Goal: Task Accomplishment & Management: Manage account settings

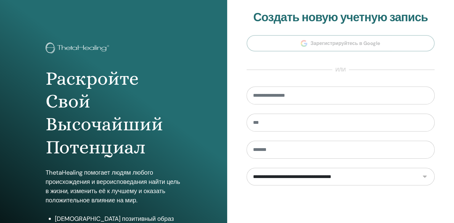
click at [238, 126] on div "**********" at bounding box center [340, 148] width 227 height 296
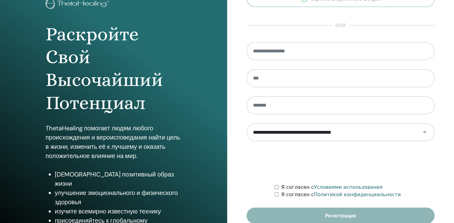
scroll to position [73, 0]
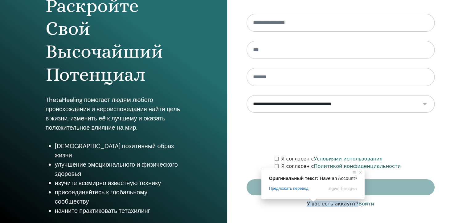
click at [328, 202] on ya-tr-span "У вас есть аккаунт?" at bounding box center [332, 204] width 51 height 6
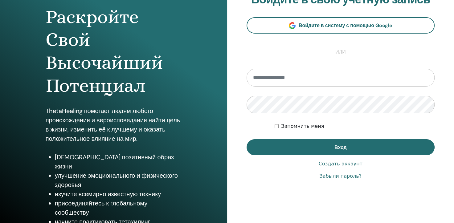
scroll to position [73, 0]
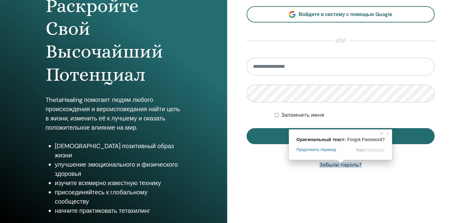
click at [340, 150] on body "Раскройте Свой Высочайший Потенциал ThetaHealing помогает людям любого происхож…" at bounding box center [227, 38] width 454 height 223
click at [343, 167] on ya-tr-span "Забыли пароль?" at bounding box center [340, 165] width 42 height 6
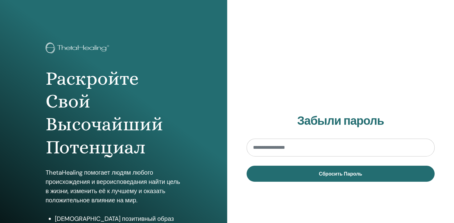
click at [312, 150] on input "email" at bounding box center [340, 148] width 188 height 18
click at [286, 153] on input "email" at bounding box center [340, 148] width 188 height 18
type input "**********"
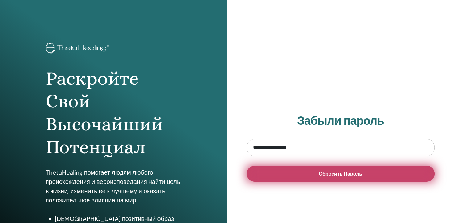
click at [307, 172] on button "Сбросить Пароль" at bounding box center [340, 174] width 188 height 16
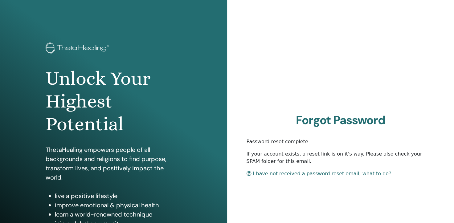
click at [272, 153] on p "If your account exists, a reset link is on it's way. Please also check your SPA…" at bounding box center [340, 157] width 188 height 15
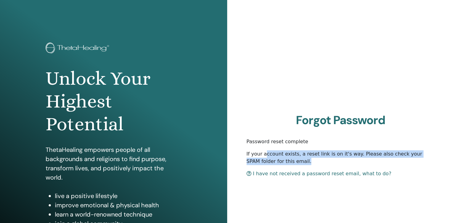
click at [272, 153] on p "If your account exists, a reset link is on it's way. Please also check your SPA…" at bounding box center [340, 157] width 188 height 15
click at [258, 152] on p "If your account exists, a reset link is on it's way. Please also check your SPA…" at bounding box center [340, 157] width 188 height 15
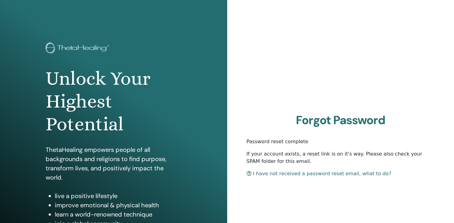
click at [294, 174] on link "I have not received a password reset email, what to do?" at bounding box center [318, 174] width 145 height 6
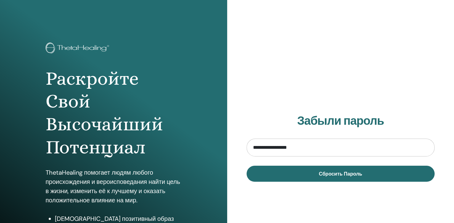
click at [292, 149] on input "**********" at bounding box center [340, 148] width 188 height 18
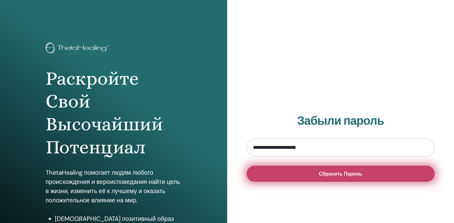
type input "**********"
click at [316, 176] on button "Сбросить Пароль" at bounding box center [340, 174] width 188 height 16
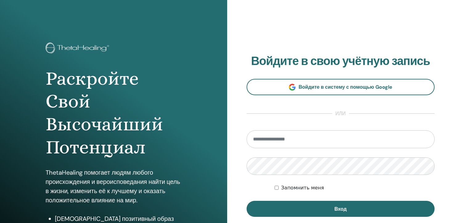
scroll to position [73, 0]
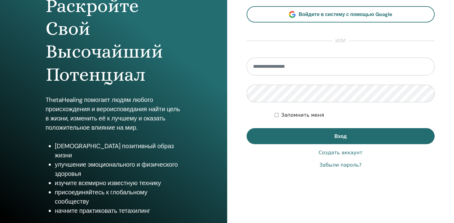
type input "**********"
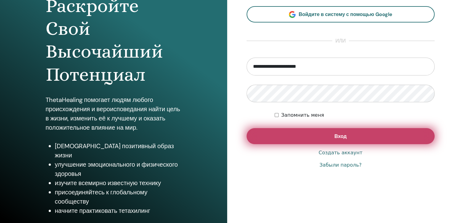
click at [304, 132] on button "Вход" at bounding box center [340, 136] width 188 height 16
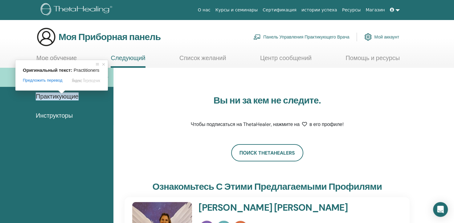
click at [62, 100] on ya-tr-span "Практикующие" at bounding box center [57, 96] width 43 height 8
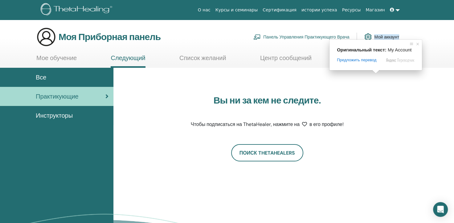
click at [383, 38] on ya-tr-span "Мой аккаунт" at bounding box center [386, 37] width 25 height 6
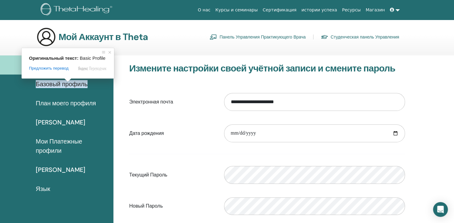
click at [66, 84] on ya-tr-span "Базовый профиль" at bounding box center [62, 84] width 52 height 8
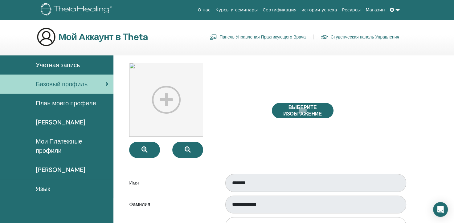
click at [223, 106] on div at bounding box center [195, 110] width 142 height 95
click at [59, 105] on ya-tr-span "План моего профиля" at bounding box center [66, 103] width 60 height 8
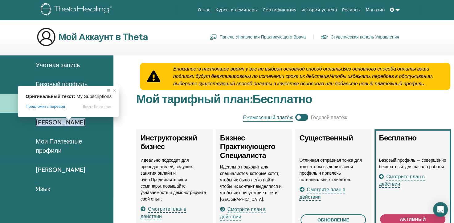
click at [66, 123] on ya-tr-span "[PERSON_NAME]" at bounding box center [61, 122] width 50 height 8
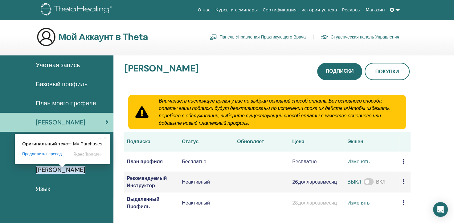
click at [59, 168] on body "О нас Курсы и семинары Сертификация истории успеха Ресурсы Магазин DM Dmitrii M…" at bounding box center [227, 111] width 454 height 223
click at [64, 172] on ya-tr-span "[PERSON_NAME]" at bounding box center [61, 170] width 50 height 8
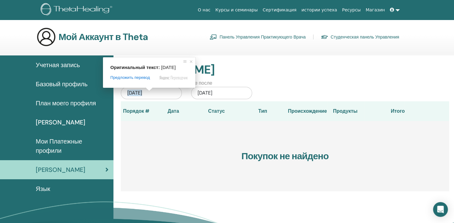
click at [152, 90] on span at bounding box center [149, 89] width 8 height 4
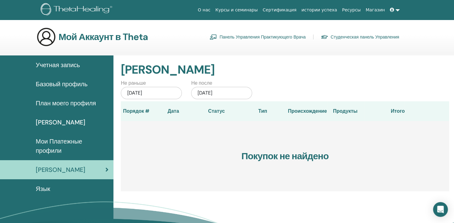
click at [167, 92] on div "14 июня 2025 г." at bounding box center [151, 93] width 61 height 12
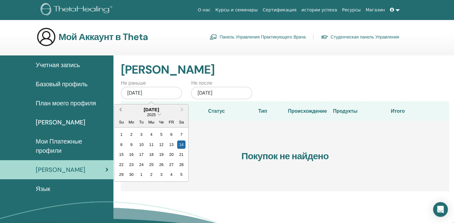
click at [120, 111] on button "Предыдущий месяц" at bounding box center [120, 110] width 10 height 10
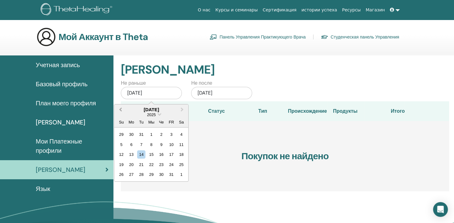
click at [120, 111] on button "Предыдущий месяц" at bounding box center [120, 110] width 10 height 10
click at [158, 114] on span "Выберите Дату" at bounding box center [159, 114] width 4 height 4
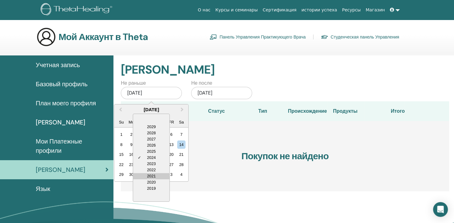
scroll to position [25, 0]
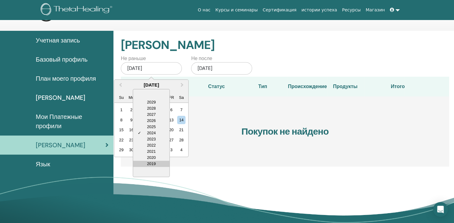
click at [153, 166] on div "2019" at bounding box center [151, 164] width 36 height 6
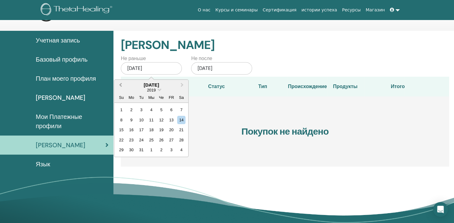
click at [120, 81] on button "Предыдущий месяц" at bounding box center [120, 85] width 10 height 10
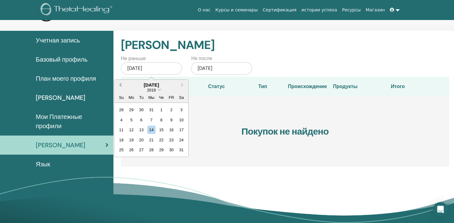
click at [120, 81] on button "Предыдущий месяц" at bounding box center [120, 85] width 10 height 10
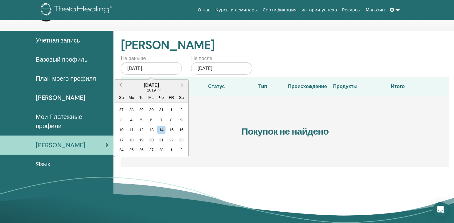
click at [120, 81] on button "Предыдущий месяц" at bounding box center [120, 85] width 10 height 10
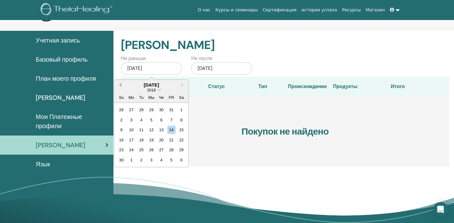
click at [120, 81] on button "Предыдущий месяц" at bounding box center [120, 85] width 10 height 10
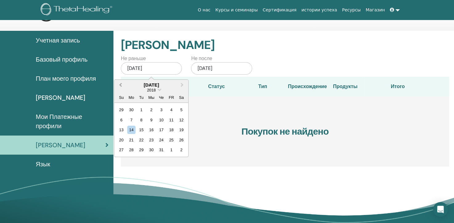
click at [120, 81] on button "Предыдущий месяц" at bounding box center [120, 85] width 10 height 10
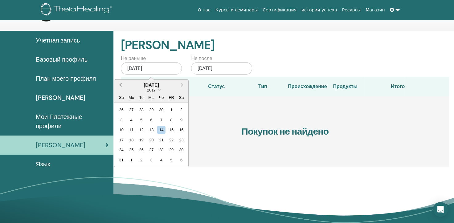
click at [120, 81] on button "Предыдущий месяц" at bounding box center [120, 85] width 10 height 10
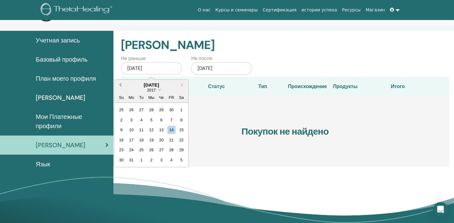
click at [120, 81] on button "Предыдущий месяц" at bounding box center [120, 85] width 10 height 10
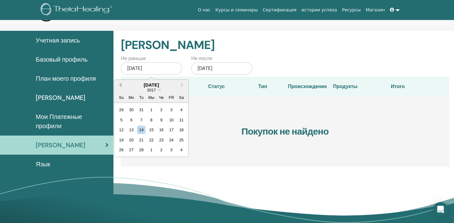
click at [120, 81] on button "Предыдущий месяц" at bounding box center [120, 85] width 10 height 10
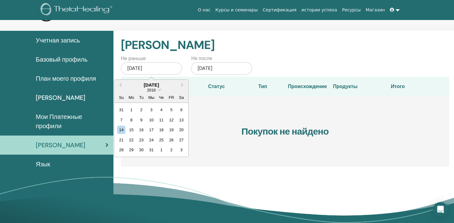
click at [259, 53] on div "Мои Покупки Не раньше 14 июня 2025 г. Август 2016 года Предыдущий месяц Следующ…" at bounding box center [285, 100] width 328 height 138
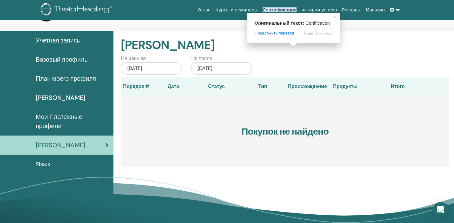
click at [294, 10] on ya-tr-span "Сертификация" at bounding box center [279, 9] width 34 height 5
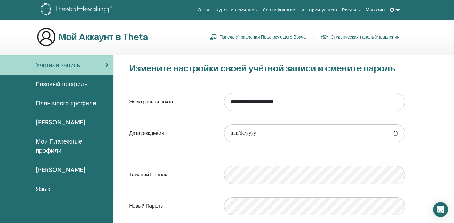
click at [50, 189] on span "Язык" at bounding box center [43, 188] width 14 height 9
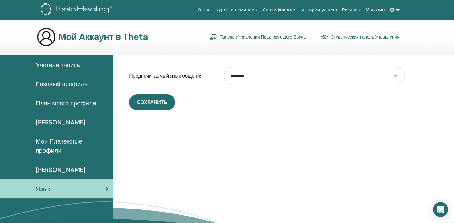
click at [262, 78] on select "**********" at bounding box center [314, 76] width 180 height 18
select select "***"
click at [224, 67] on select "**********" at bounding box center [314, 76] width 180 height 18
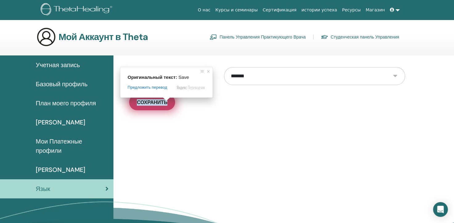
click at [158, 102] on ya-tr-span "Сохранить" at bounding box center [152, 102] width 30 height 6
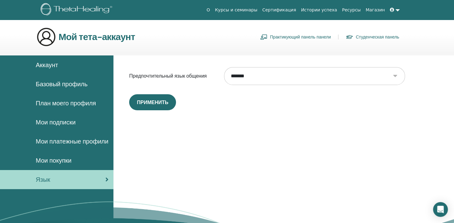
click at [396, 11] on link at bounding box center [394, 9] width 15 height 11
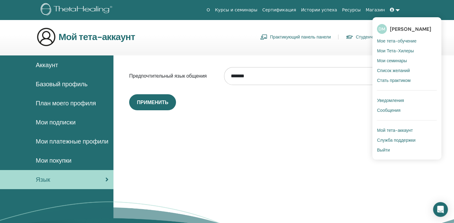
click at [399, 98] on span "Уведомления" at bounding box center [390, 101] width 27 height 6
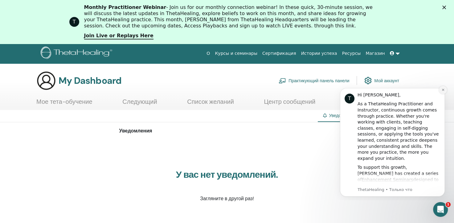
click at [442, 89] on icon "Dismiss notification" at bounding box center [442, 90] width 2 height 2
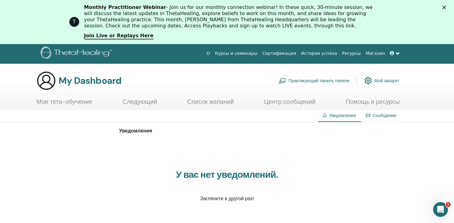
click at [385, 116] on link "Сообщения" at bounding box center [383, 116] width 23 height 6
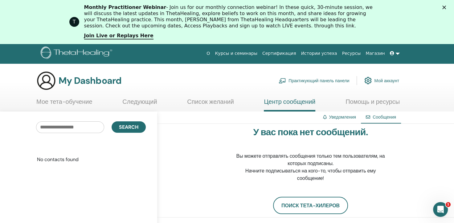
click at [385, 79] on link "Мой аккаунт" at bounding box center [381, 81] width 35 height 14
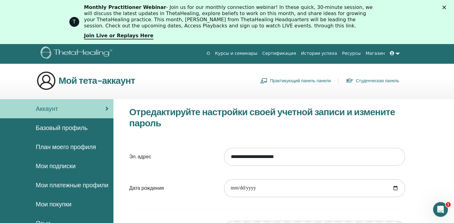
click at [314, 83] on link "Практикующий панель панели" at bounding box center [295, 81] width 71 height 10
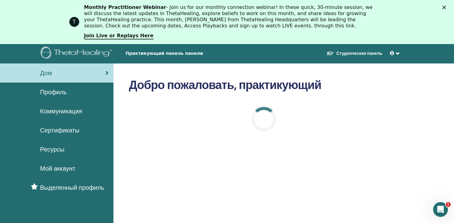
click at [446, 7] on polygon "Закрыть" at bounding box center [444, 8] width 4 height 4
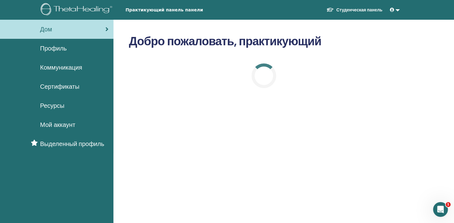
click at [65, 87] on span "Сертификаты" at bounding box center [59, 86] width 39 height 9
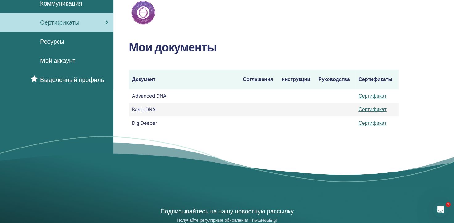
scroll to position [65, 0]
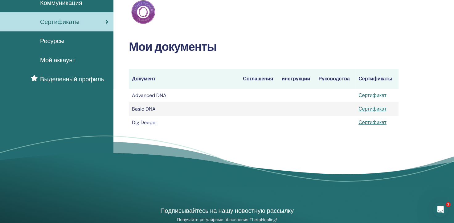
click at [370, 94] on link "Сертификат" at bounding box center [372, 95] width 28 height 6
click at [370, 108] on link "Сертификат" at bounding box center [372, 109] width 28 height 6
click at [371, 122] on link "Сертификат" at bounding box center [372, 122] width 28 height 6
click at [63, 44] on span "Ресурсы" at bounding box center [52, 40] width 24 height 9
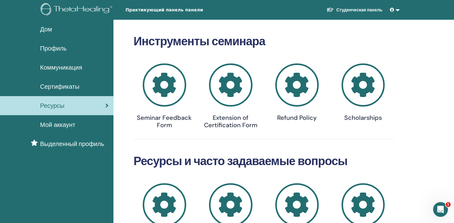
click at [68, 66] on span "Коммуникация" at bounding box center [61, 67] width 42 height 9
